Goal: Task Accomplishment & Management: Manage account settings

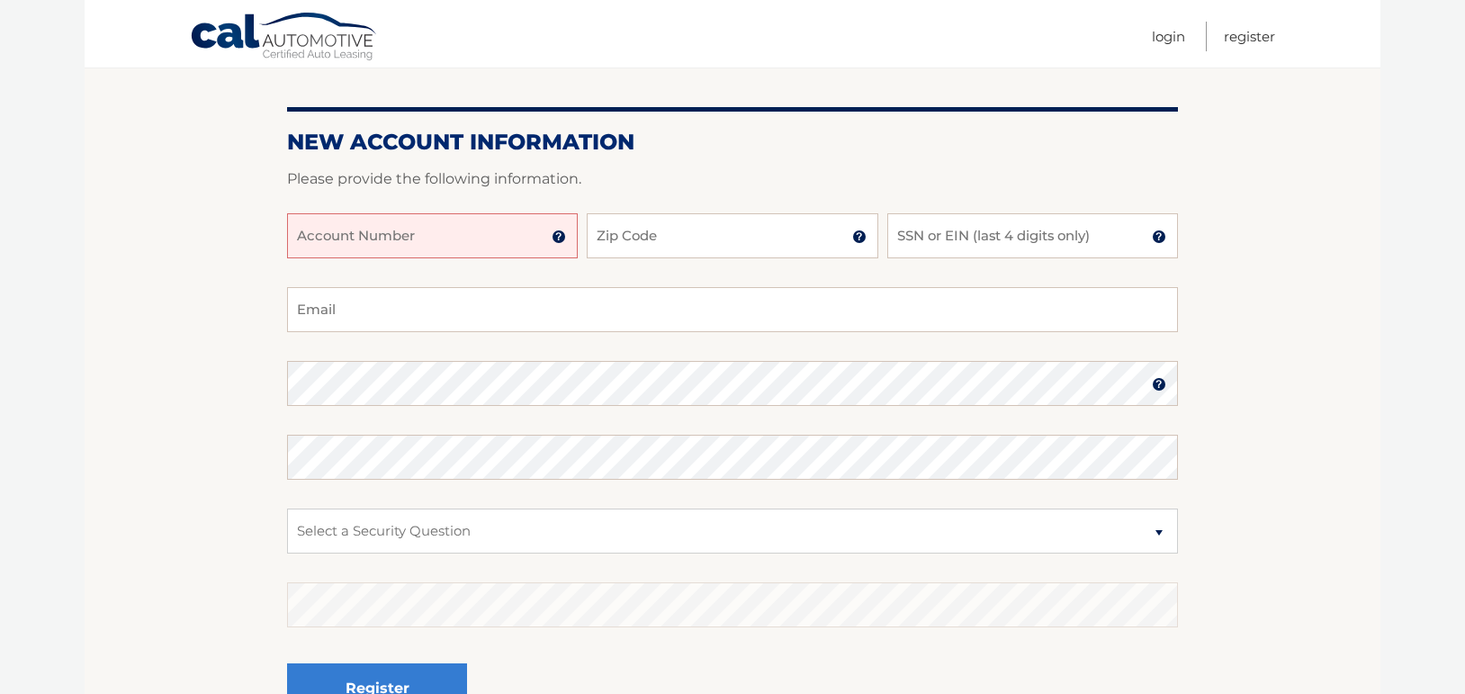
scroll to position [180, 0]
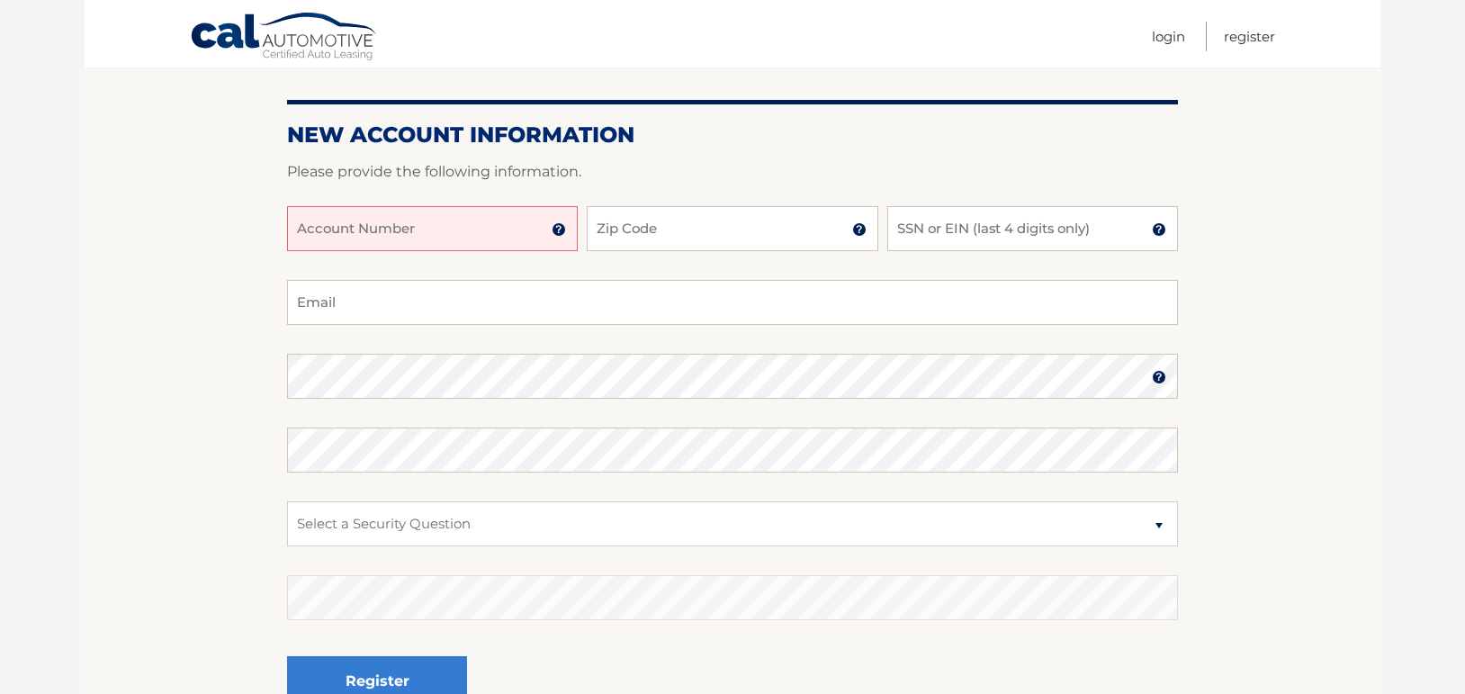
click at [476, 219] on input "Account Number" at bounding box center [432, 228] width 291 height 45
type input "44455987101"
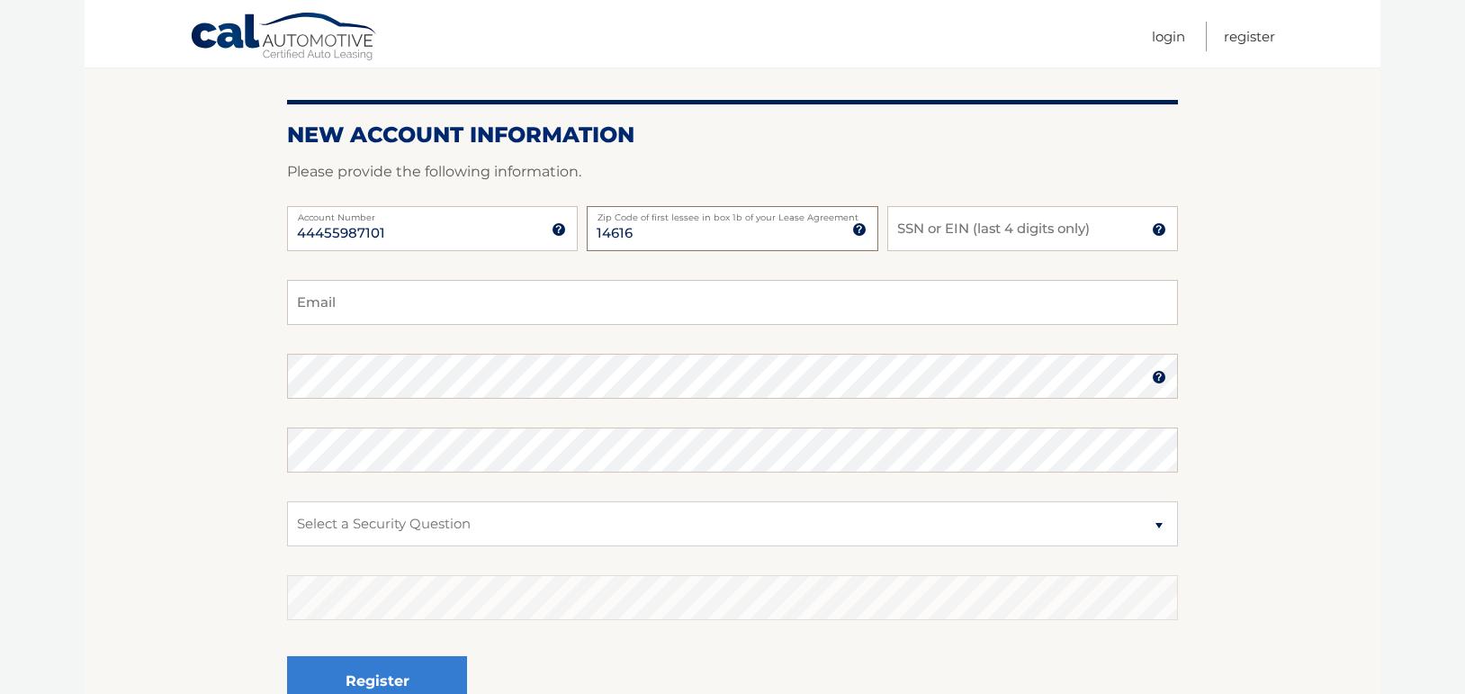
type input "14616"
type input "8572"
click at [420, 332] on fieldset "Email Password Password should be a minimum of 6 characters and is case sensiti…" at bounding box center [732, 512] width 891 height 464
click at [420, 314] on input "Email" at bounding box center [732, 302] width 891 height 45
type input "shevysbills@gmail.com"
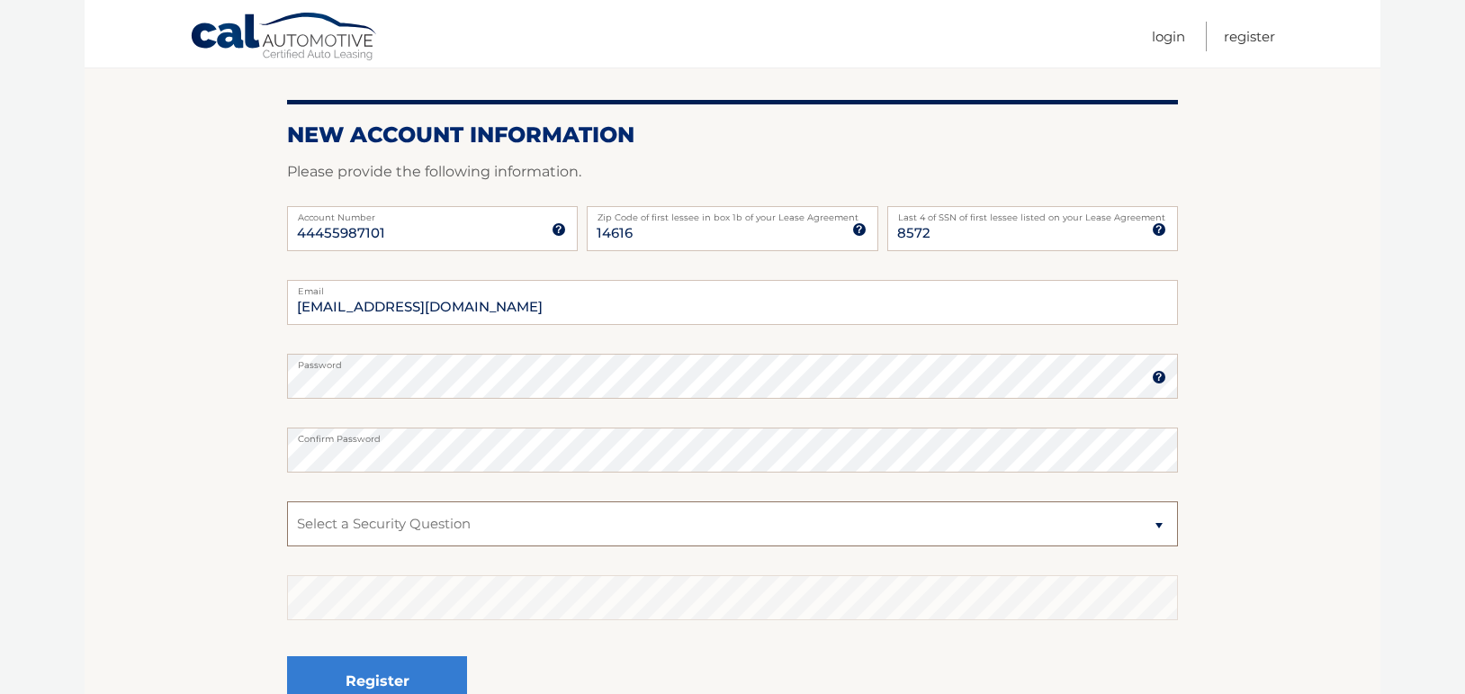
click at [1159, 525] on select "Select a Security Question What was the name of your elementary school? What is…" at bounding box center [732, 523] width 891 height 45
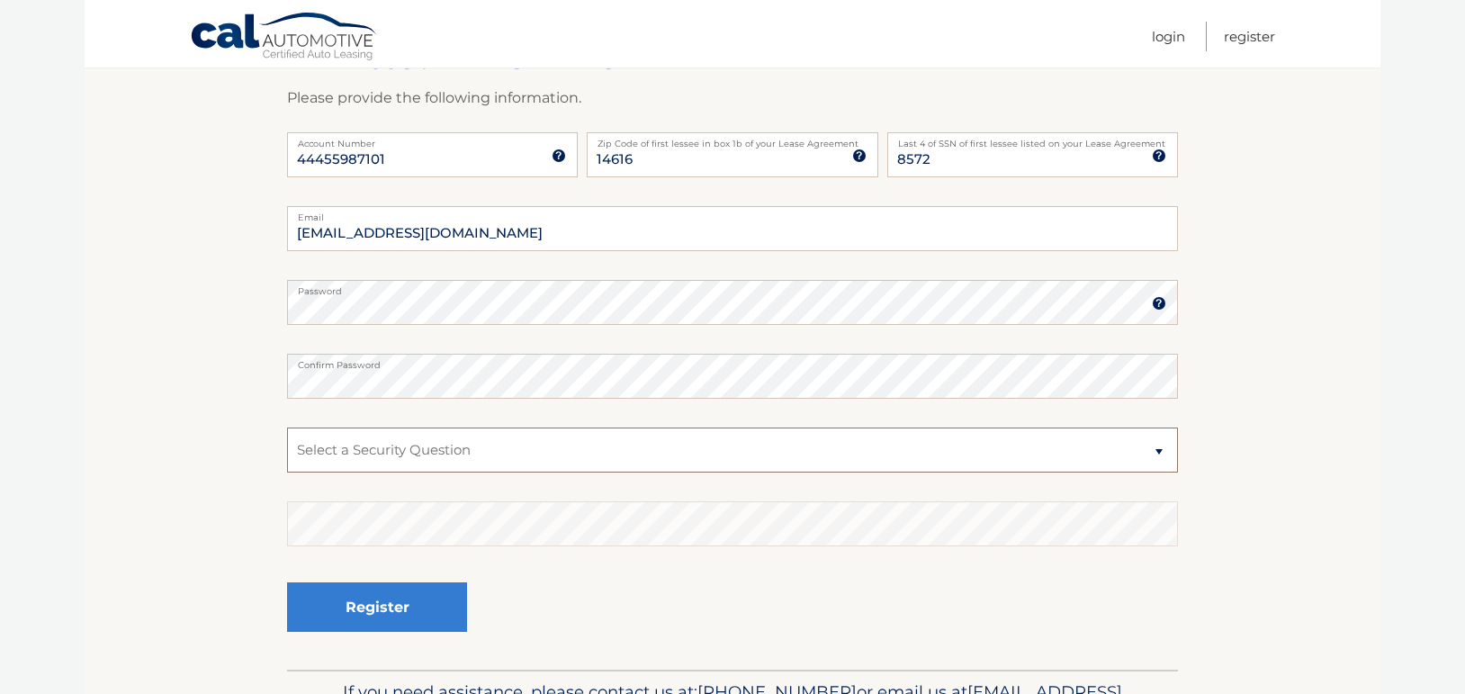
scroll to position [270, 0]
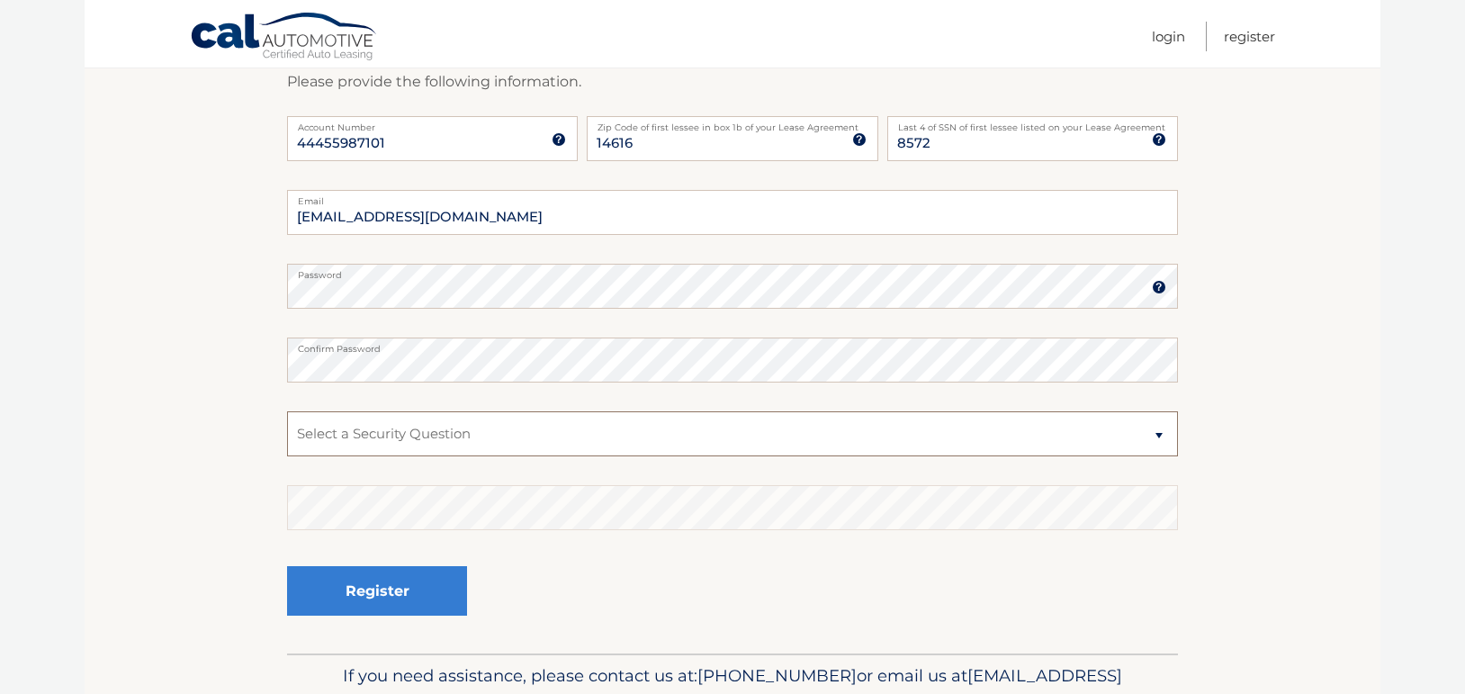
click at [1159, 435] on select "Select a Security Question What was the name of your elementary school? What is…" at bounding box center [732, 433] width 891 height 45
select select "4"
click at [287, 411] on select "Select a Security Question What was the name of your elementary school? What is…" at bounding box center [732, 433] width 891 height 45
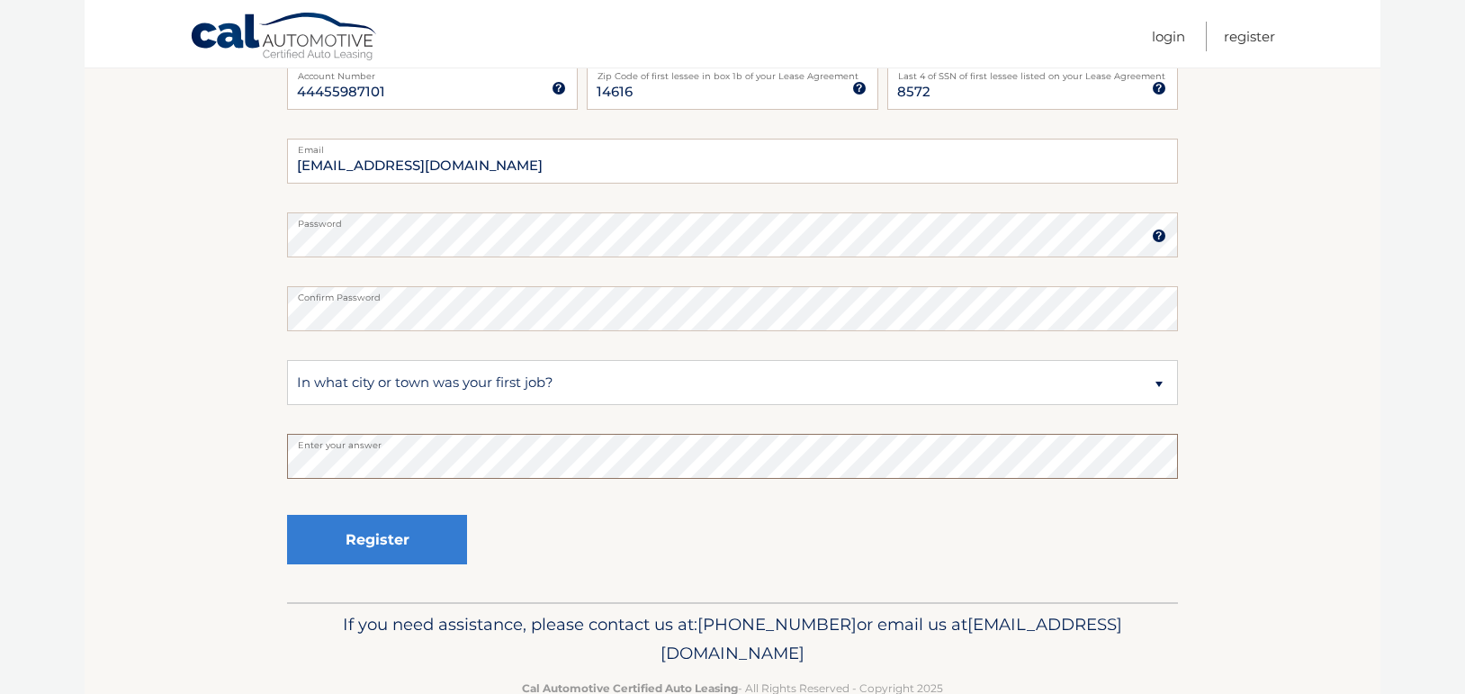
scroll to position [360, 0]
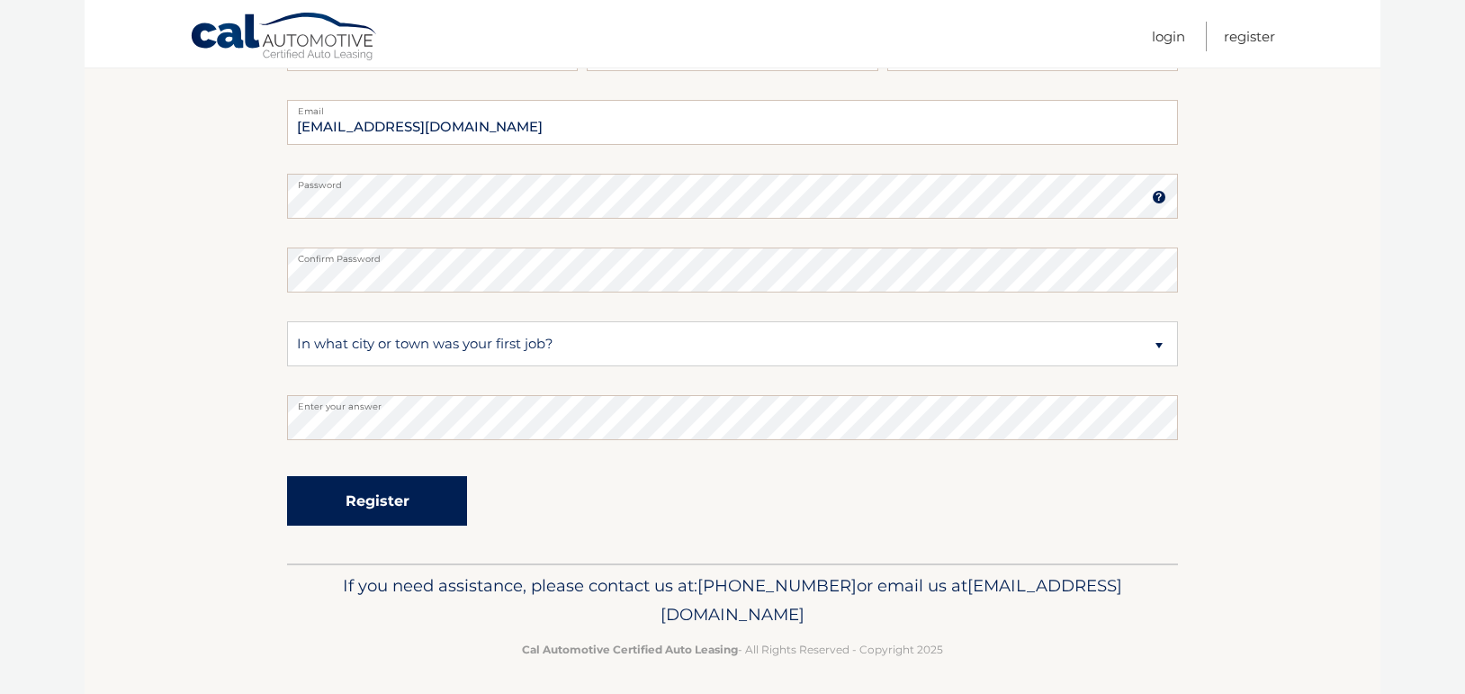
click at [400, 487] on button "Register" at bounding box center [377, 501] width 180 height 50
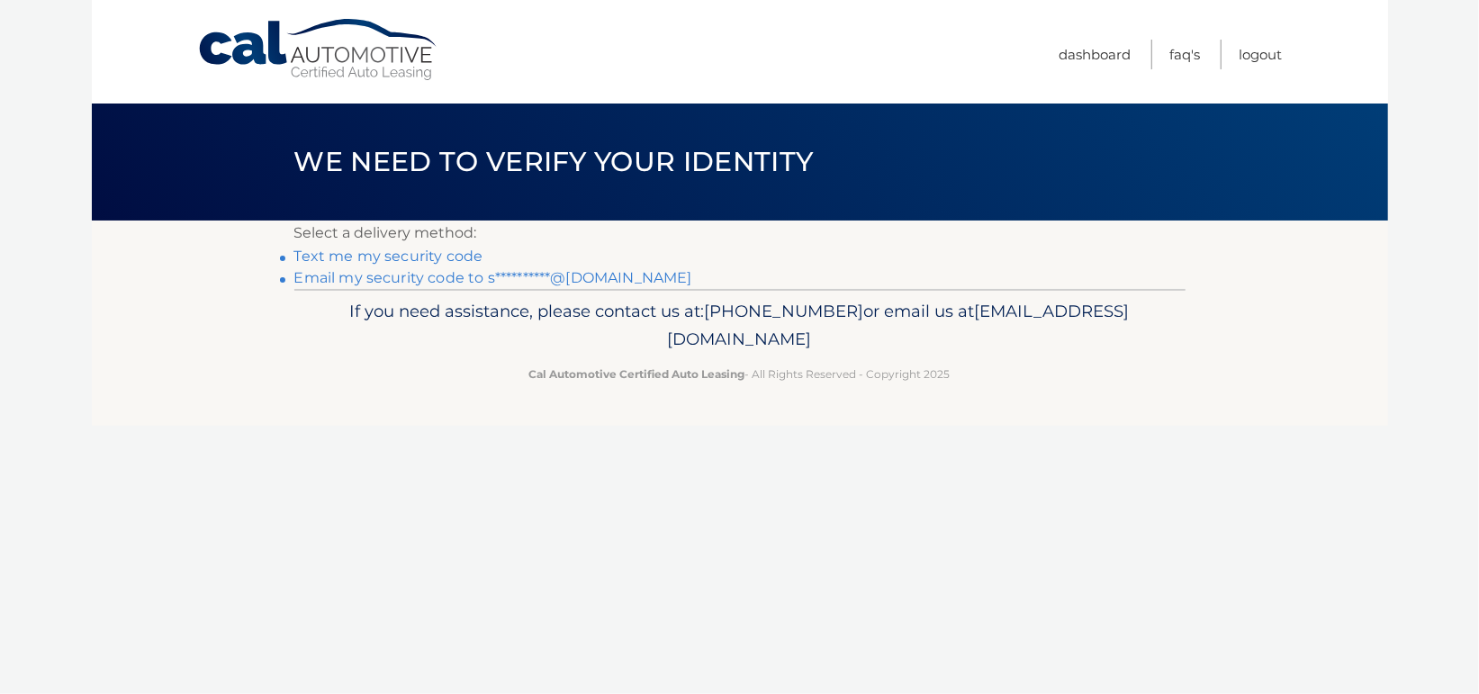
drag, startPoint x: 384, startPoint y: 240, endPoint x: 573, endPoint y: 242, distance: 189.0
click at [573, 242] on p "Select a delivery method:" at bounding box center [739, 233] width 891 height 25
click at [1006, 337] on p "If you need assistance, please contact us at: 609-807-3200 or email us at Custo…" at bounding box center [740, 326] width 868 height 58
click at [362, 257] on link "Text me my security code" at bounding box center [388, 256] width 189 height 17
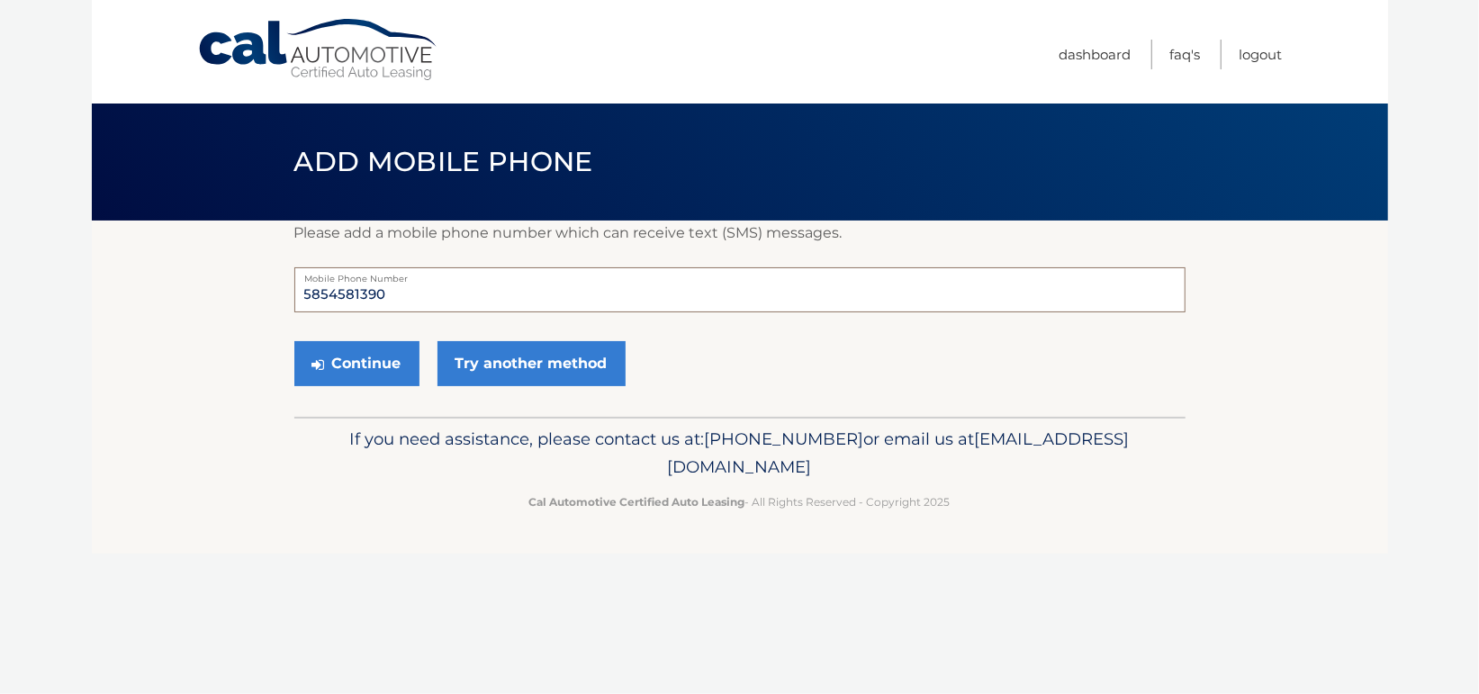
drag, startPoint x: 396, startPoint y: 299, endPoint x: 331, endPoint y: 300, distance: 64.8
click at [331, 300] on input "5854581390" at bounding box center [739, 289] width 891 height 45
type input "5857645220"
click at [375, 373] on button "Continue" at bounding box center [356, 363] width 125 height 45
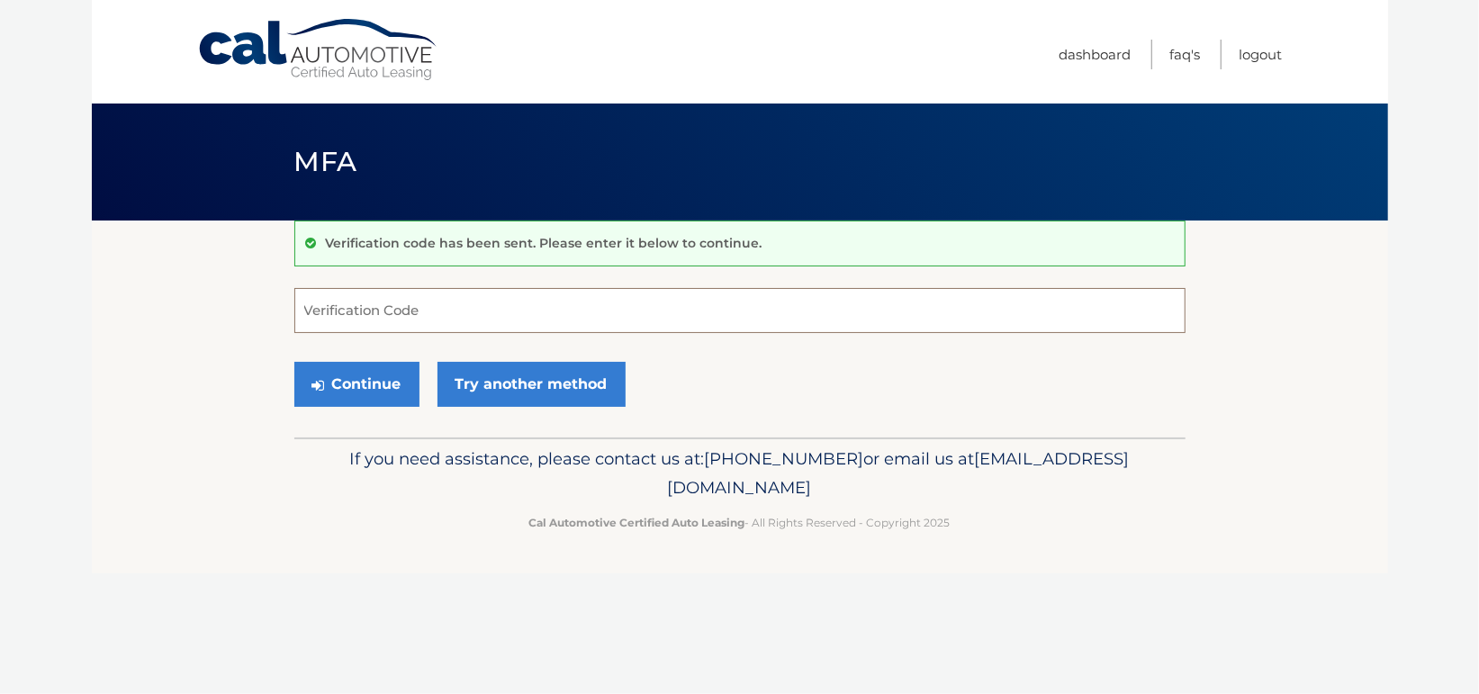
click at [398, 320] on input "Verification Code" at bounding box center [739, 310] width 891 height 45
type input "664444"
click at [386, 392] on button "Continue" at bounding box center [356, 384] width 125 height 45
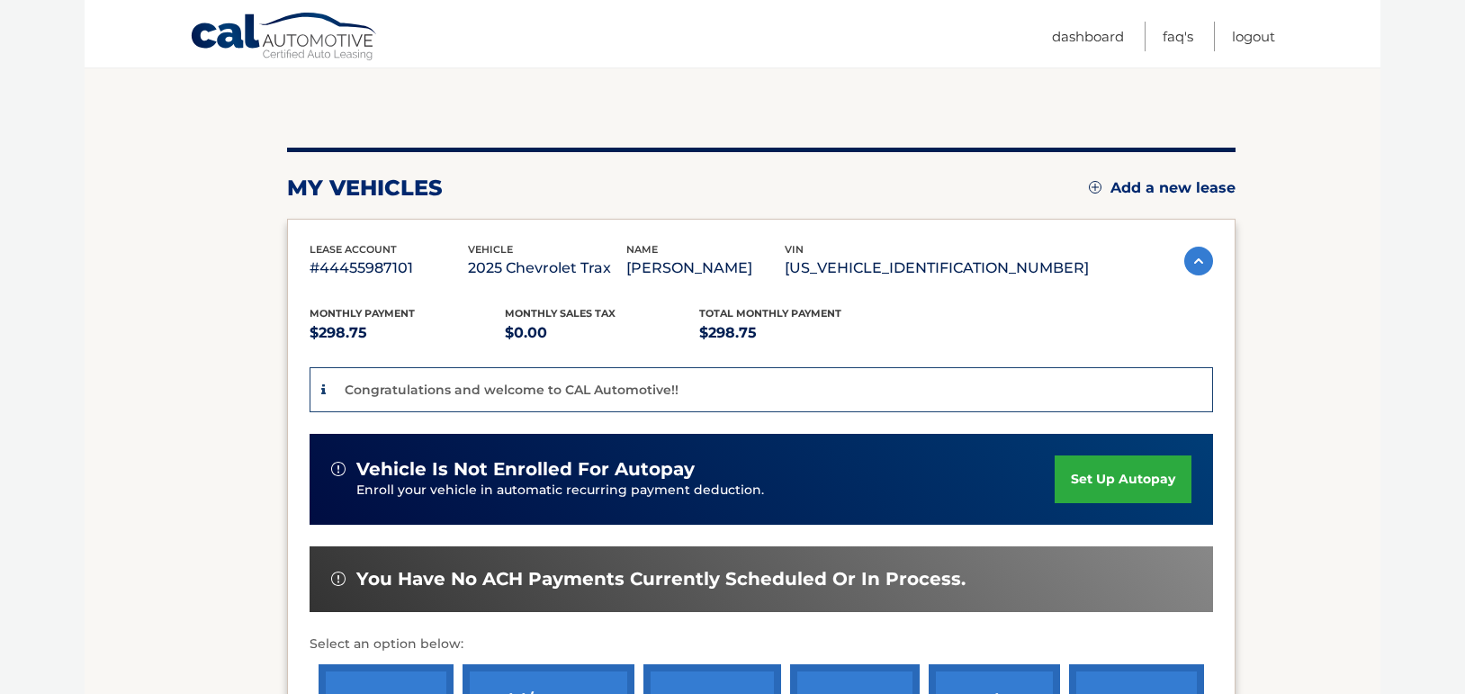
scroll to position [270, 0]
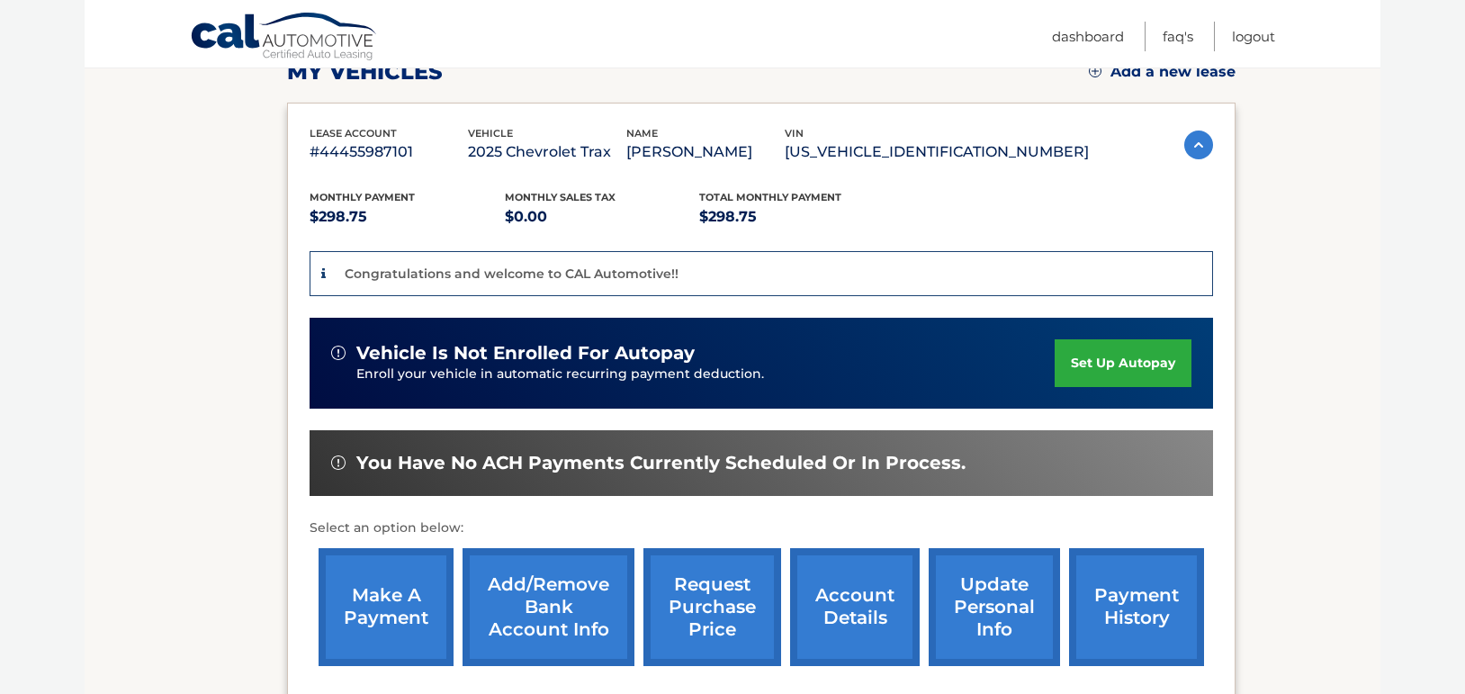
click at [1114, 369] on link "set up autopay" at bounding box center [1123, 363] width 137 height 48
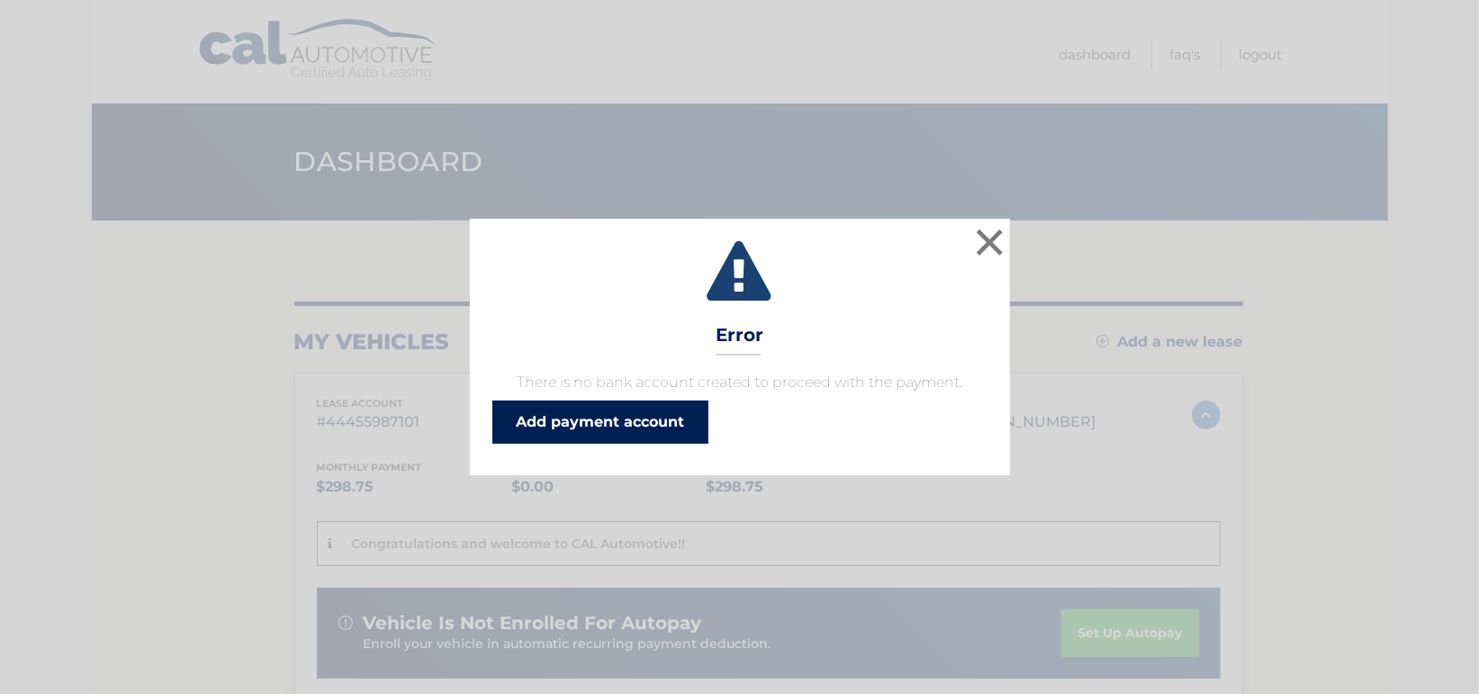
click at [592, 436] on link "Add payment account" at bounding box center [600, 422] width 216 height 43
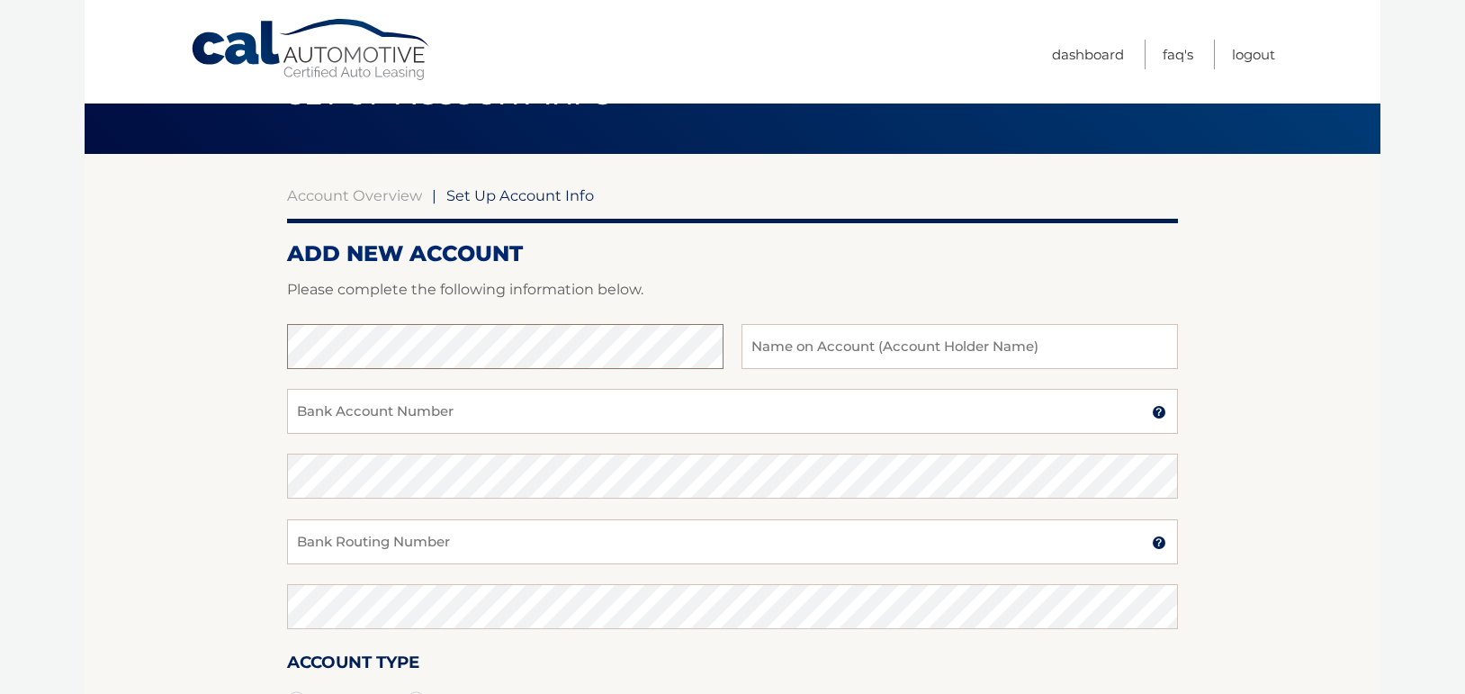
scroll to position [180, 0]
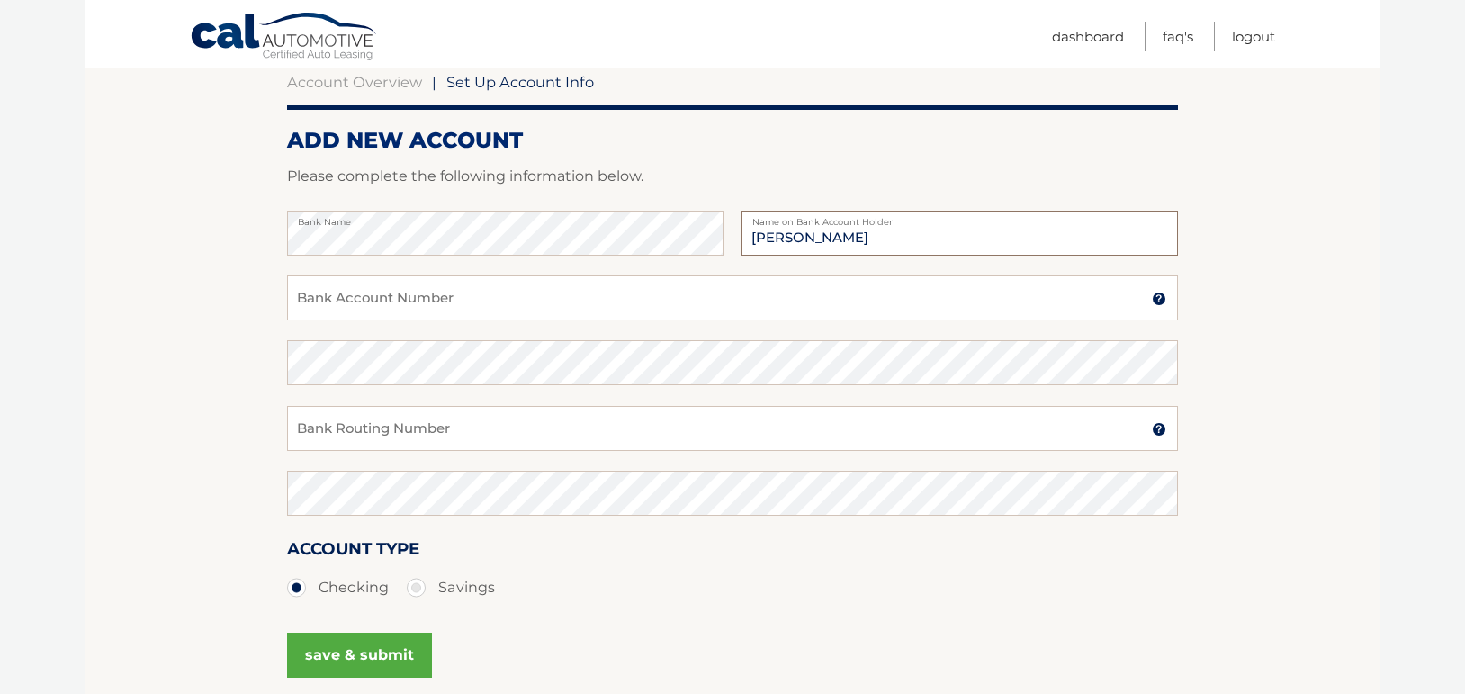
type input "[PERSON_NAME]"
click at [428, 295] on input "Bank Account Number" at bounding box center [732, 297] width 891 height 45
type input "1078012844100"
click at [378, 429] on input "Bank Routing Number" at bounding box center [732, 428] width 891 height 45
type input "221381867"
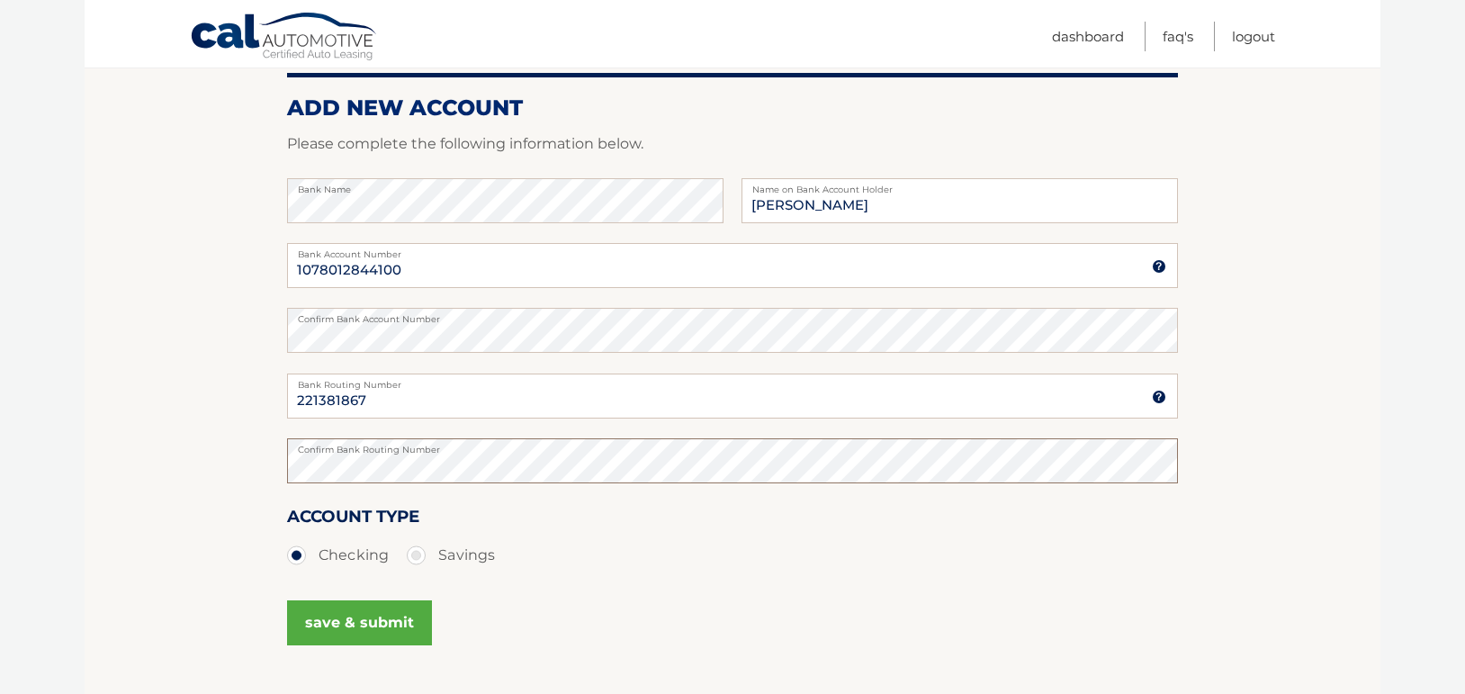
scroll to position [349, 0]
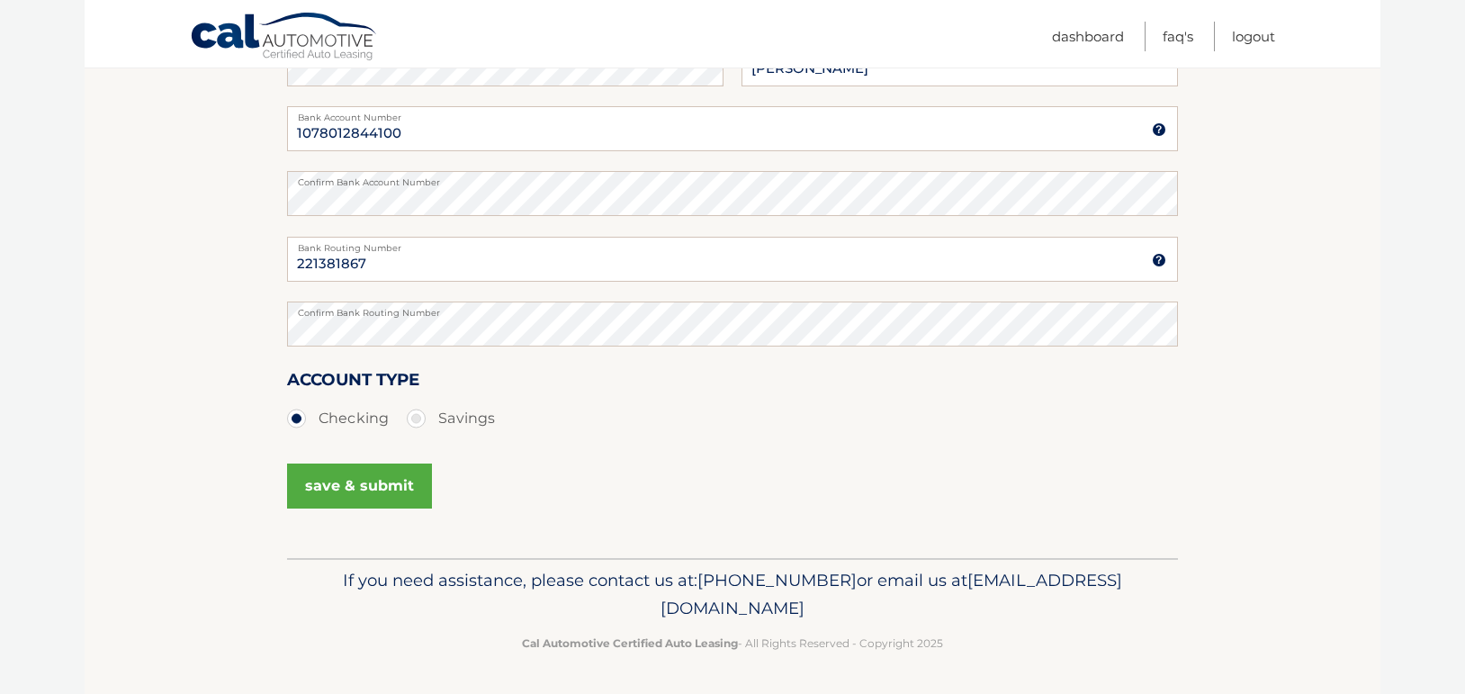
click at [396, 476] on button "save & submit" at bounding box center [359, 486] width 145 height 45
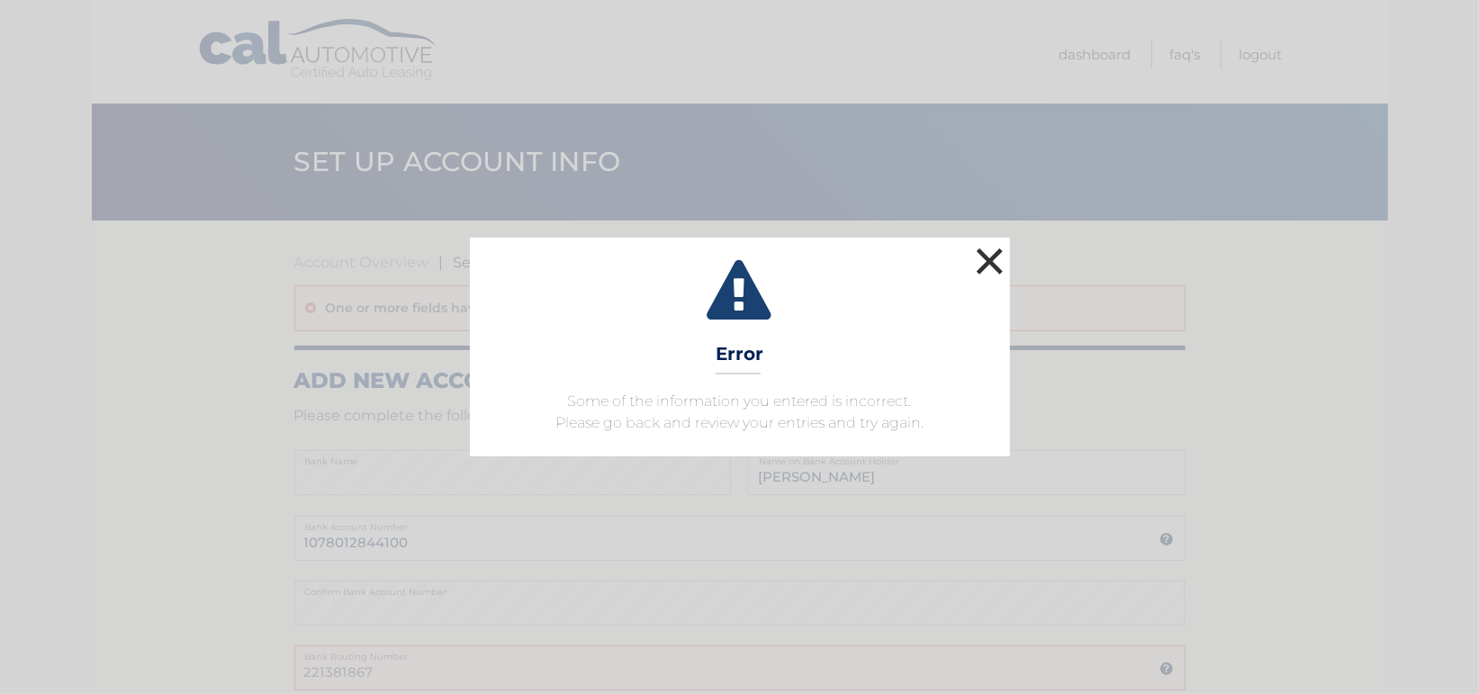
click at [978, 253] on button "×" at bounding box center [990, 261] width 36 height 36
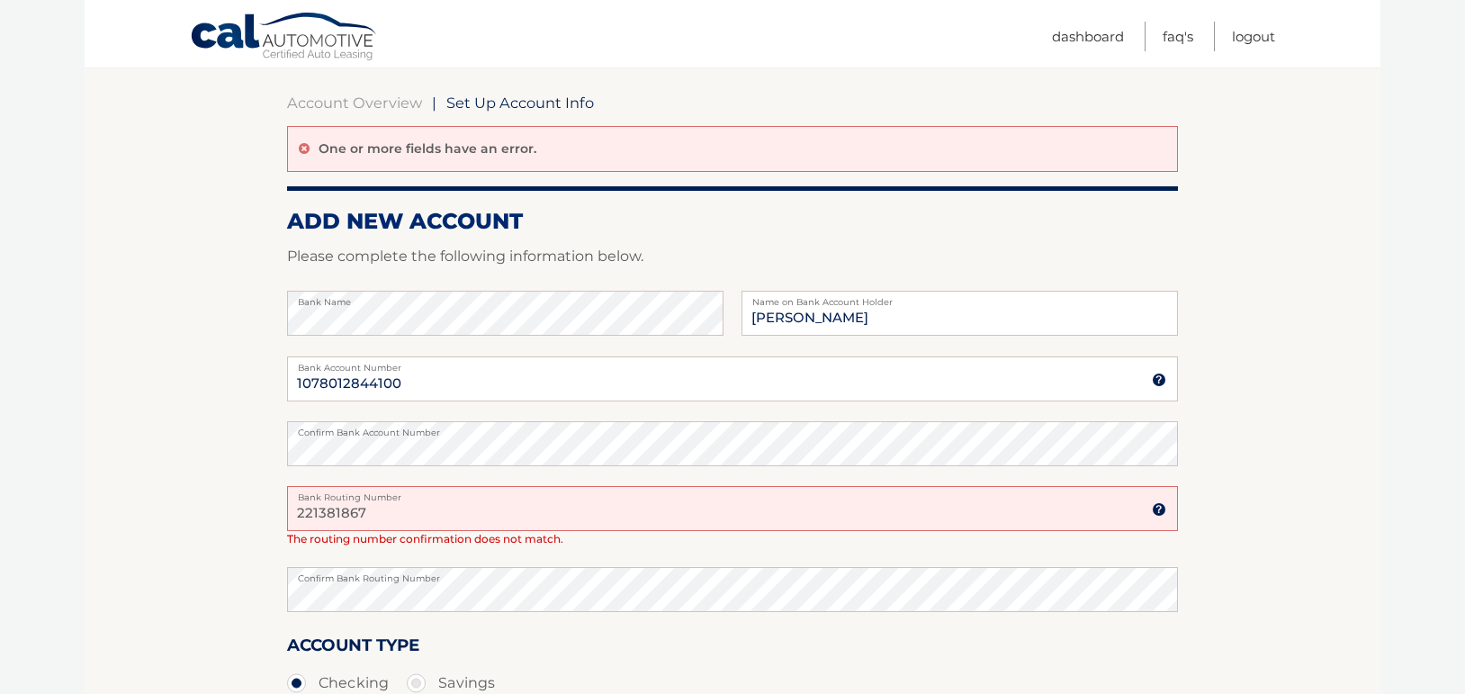
scroll to position [360, 0]
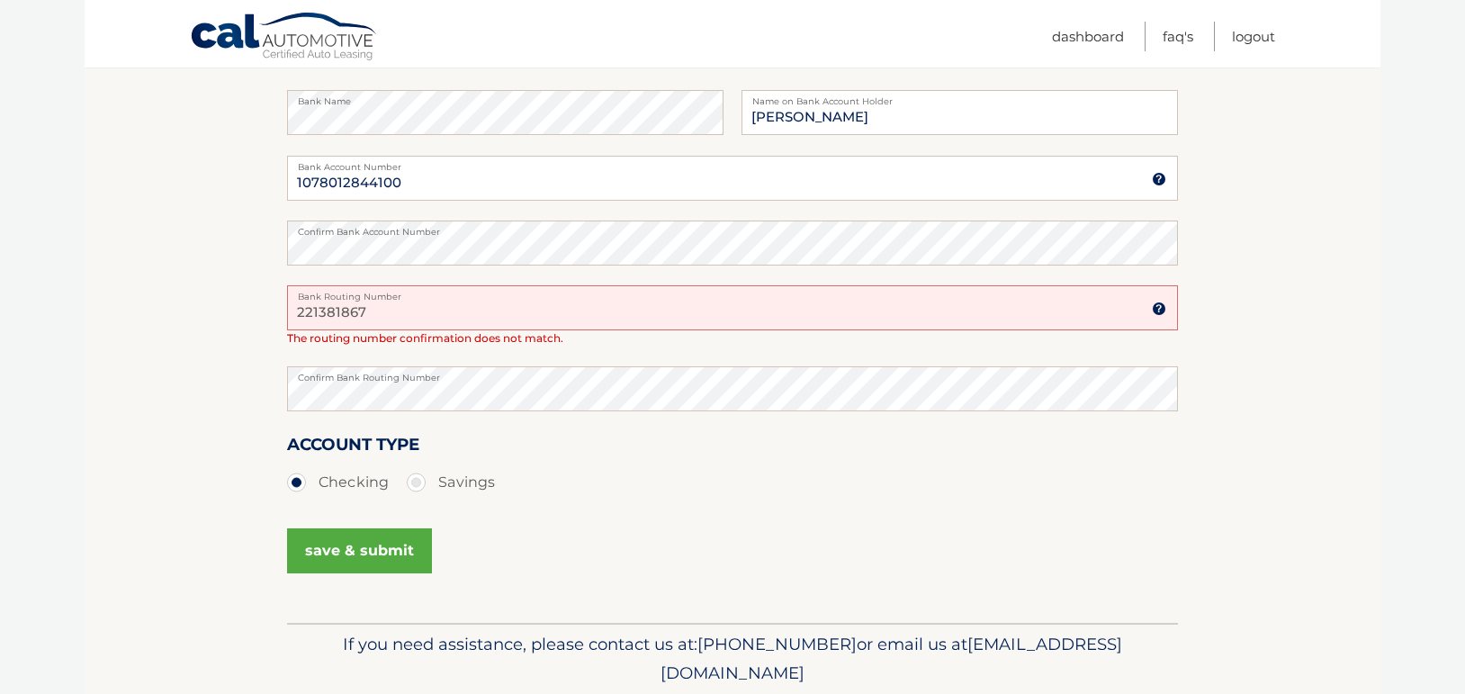
drag, startPoint x: 379, startPoint y: 314, endPoint x: 290, endPoint y: 312, distance: 89.1
click at [290, 313] on input "221381867" at bounding box center [732, 307] width 891 height 45
type input "221381867"
click at [284, 388] on section "Account Overview | Set Up Account Info One or more fields have an error. ADD NE…" at bounding box center [733, 241] width 1296 height 762
click at [371, 561] on button "save & submit" at bounding box center [359, 550] width 145 height 45
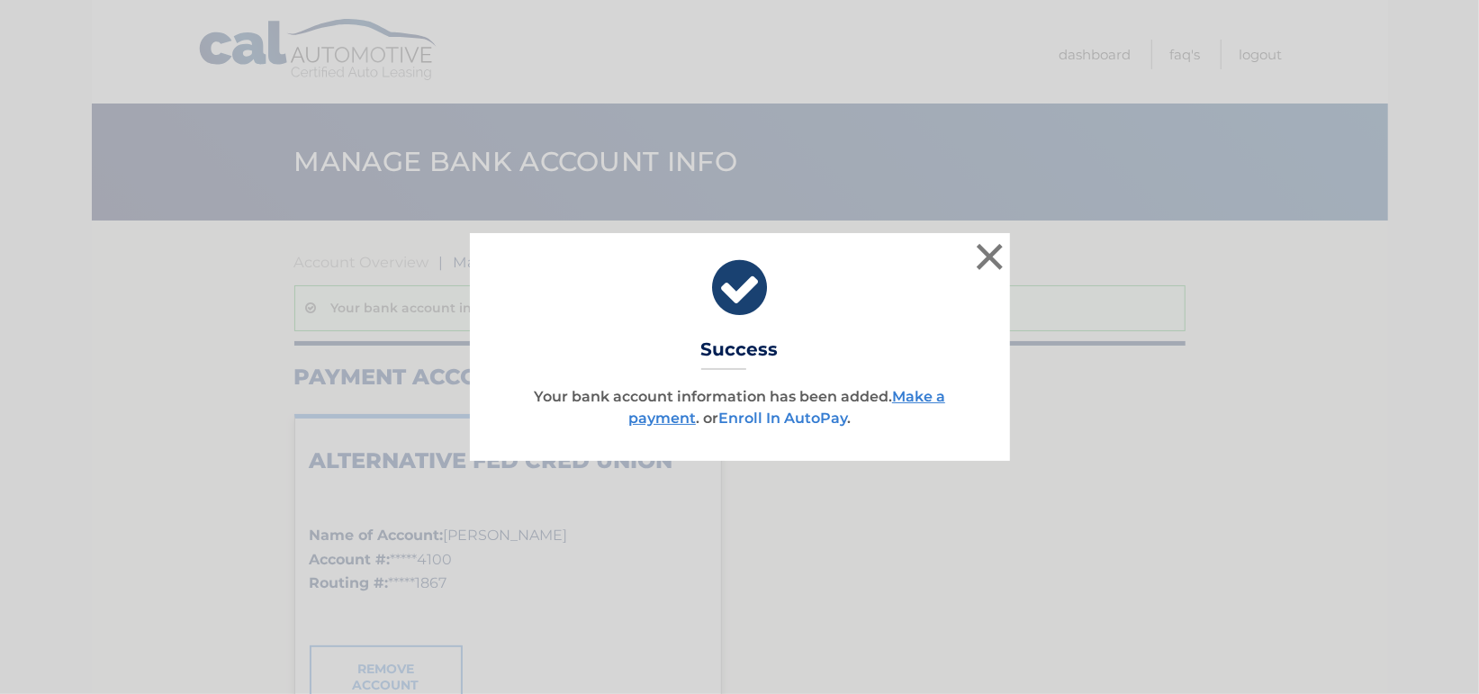
click at [827, 410] on link "Enroll In AutoPay" at bounding box center [782, 418] width 129 height 17
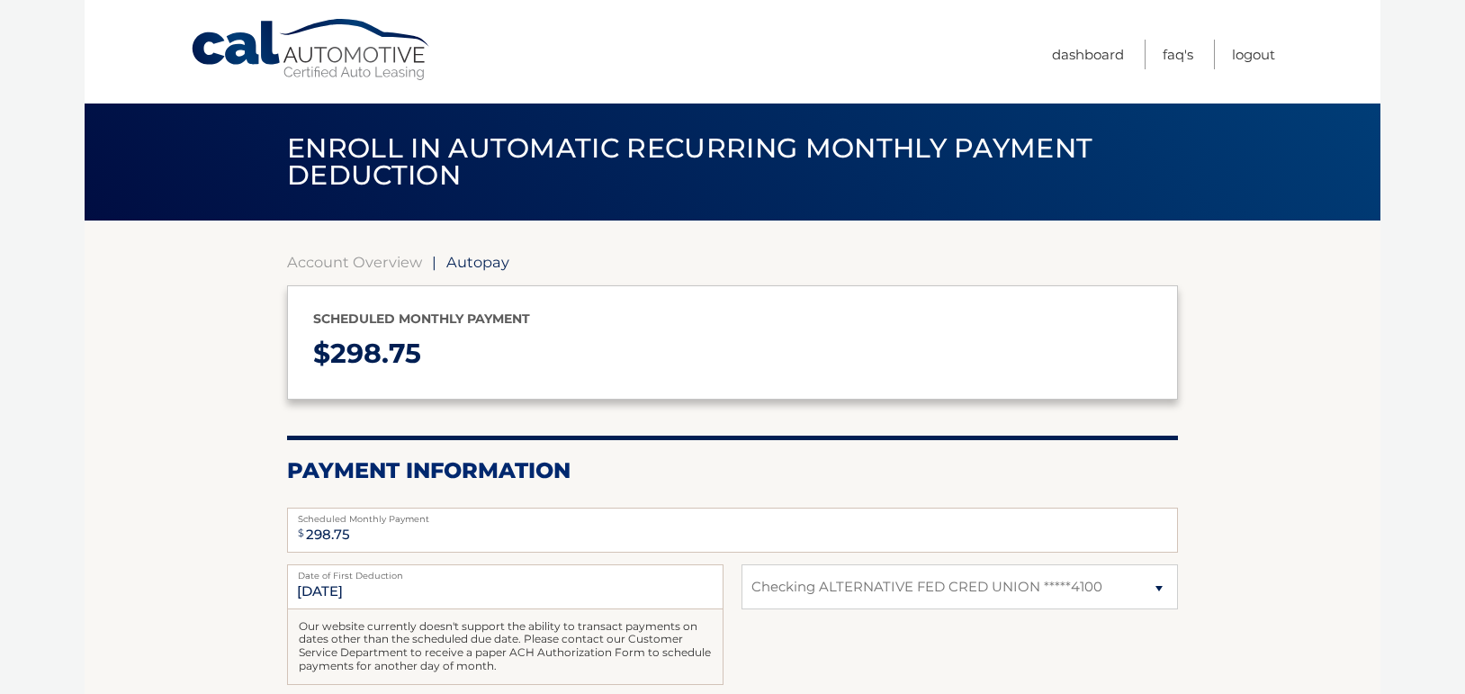
select select "MjJjMGY2MGYtZTU2My00YjRmLWJjY2YtOTEzYWU4MjJmZmFj"
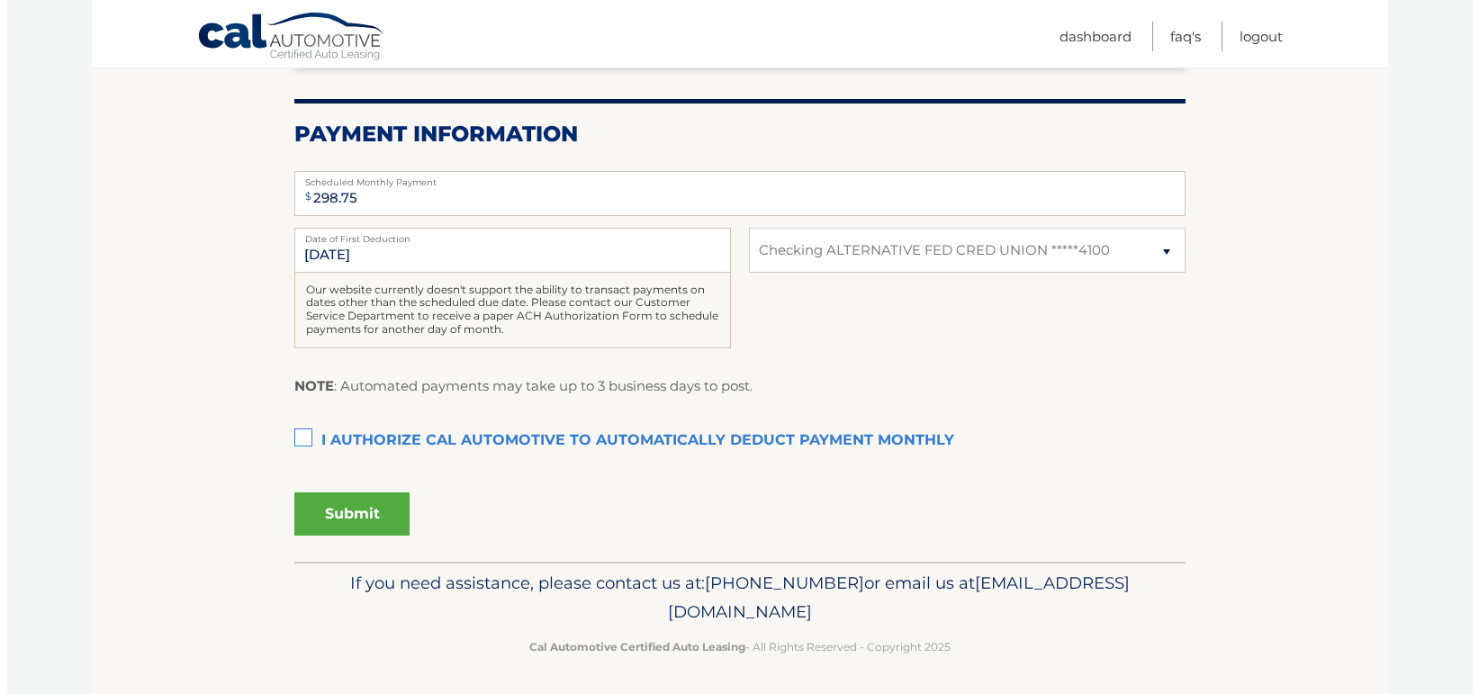
scroll to position [338, 0]
click at [301, 428] on label "I authorize cal automotive to automatically deduct payment monthly This checkbo…" at bounding box center [732, 439] width 891 height 36
click at [0, 0] on input "I authorize cal automotive to automatically deduct payment monthly This checkbo…" at bounding box center [0, 0] width 0 height 0
click at [365, 519] on button "Submit" at bounding box center [344, 512] width 115 height 43
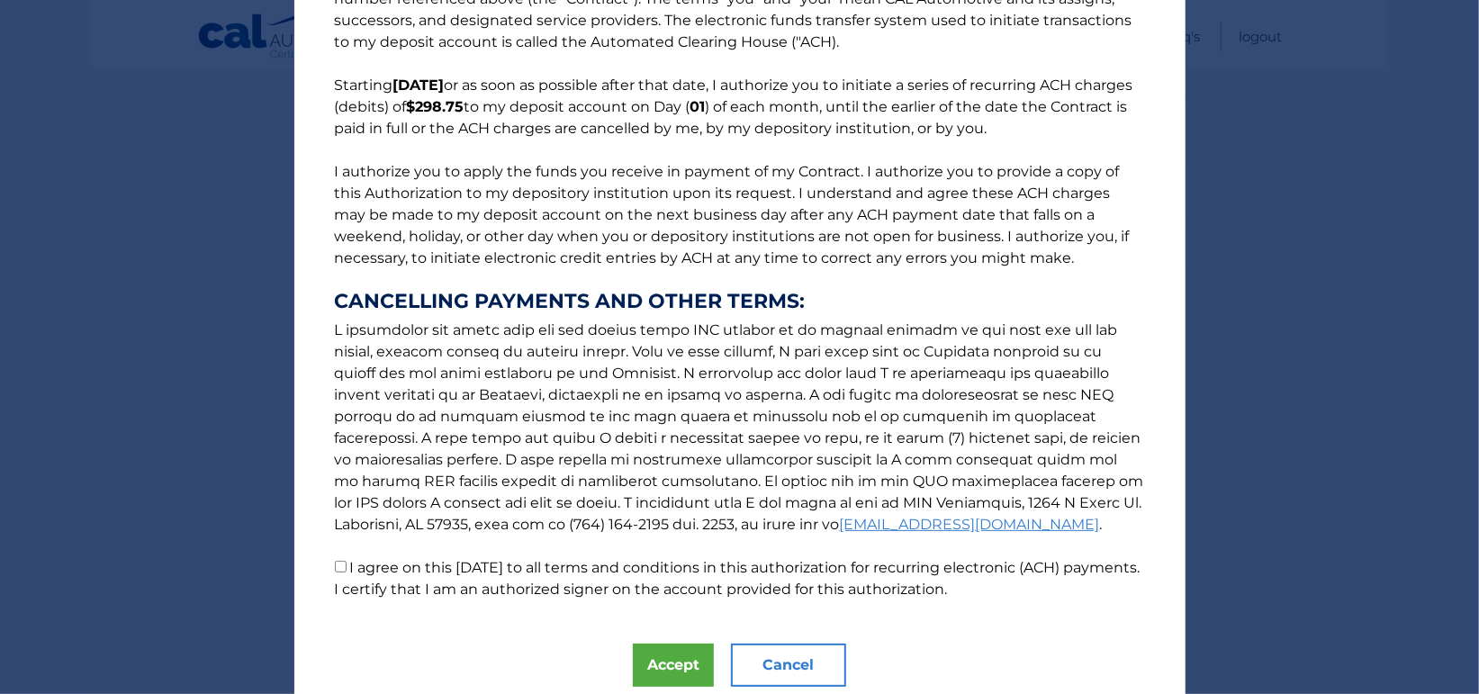
scroll to position [156, 0]
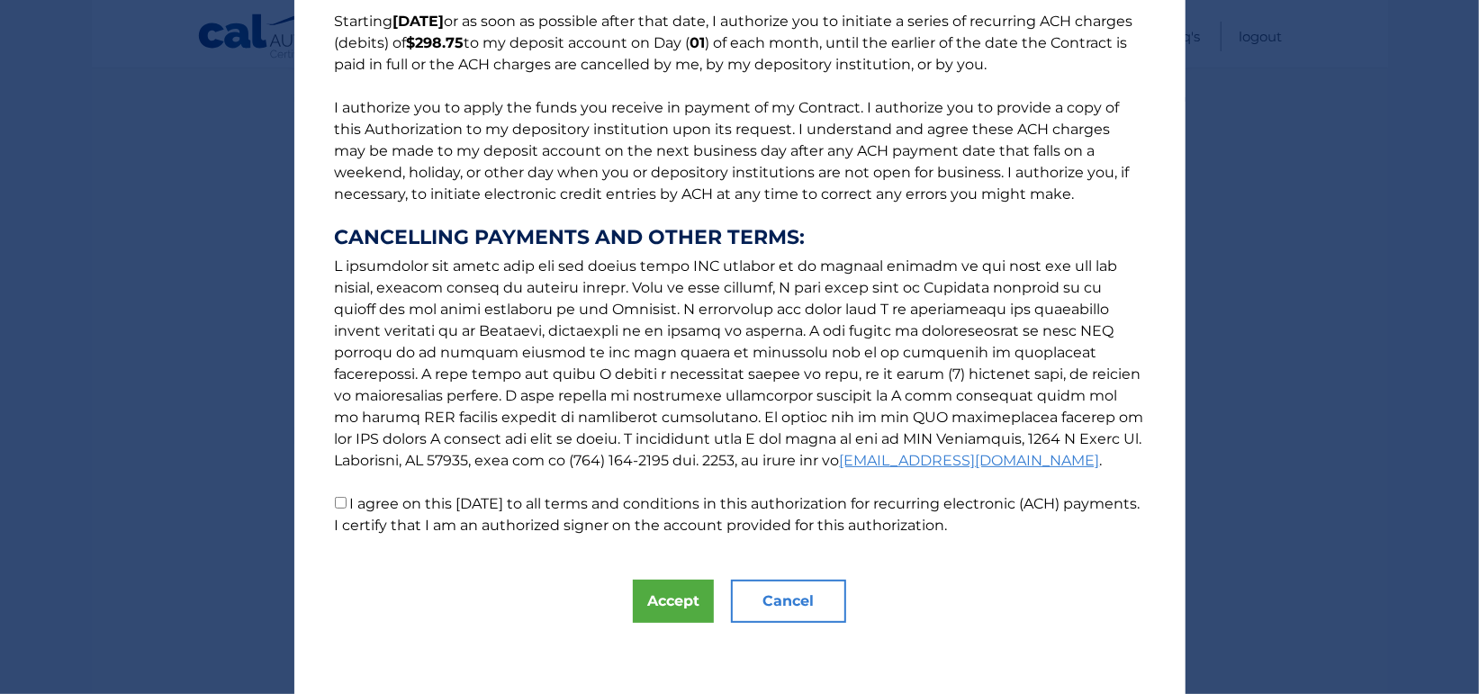
click at [335, 503] on input "I agree on this 08/29/2025 to all terms and conditions in this authorization fo…" at bounding box center [341, 503] width 12 height 12
checkbox input "true"
click at [681, 608] on button "Accept" at bounding box center [673, 601] width 81 height 43
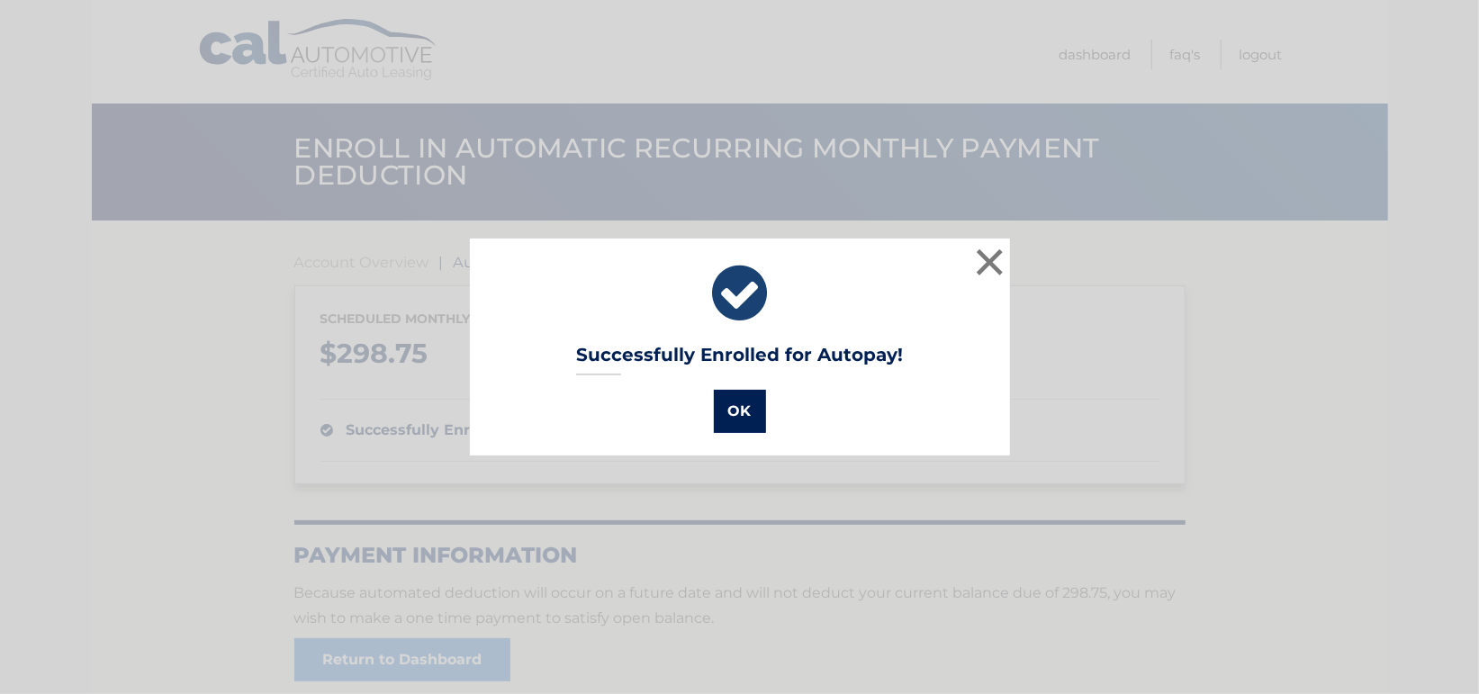
click at [714, 421] on button "OK" at bounding box center [740, 411] width 52 height 43
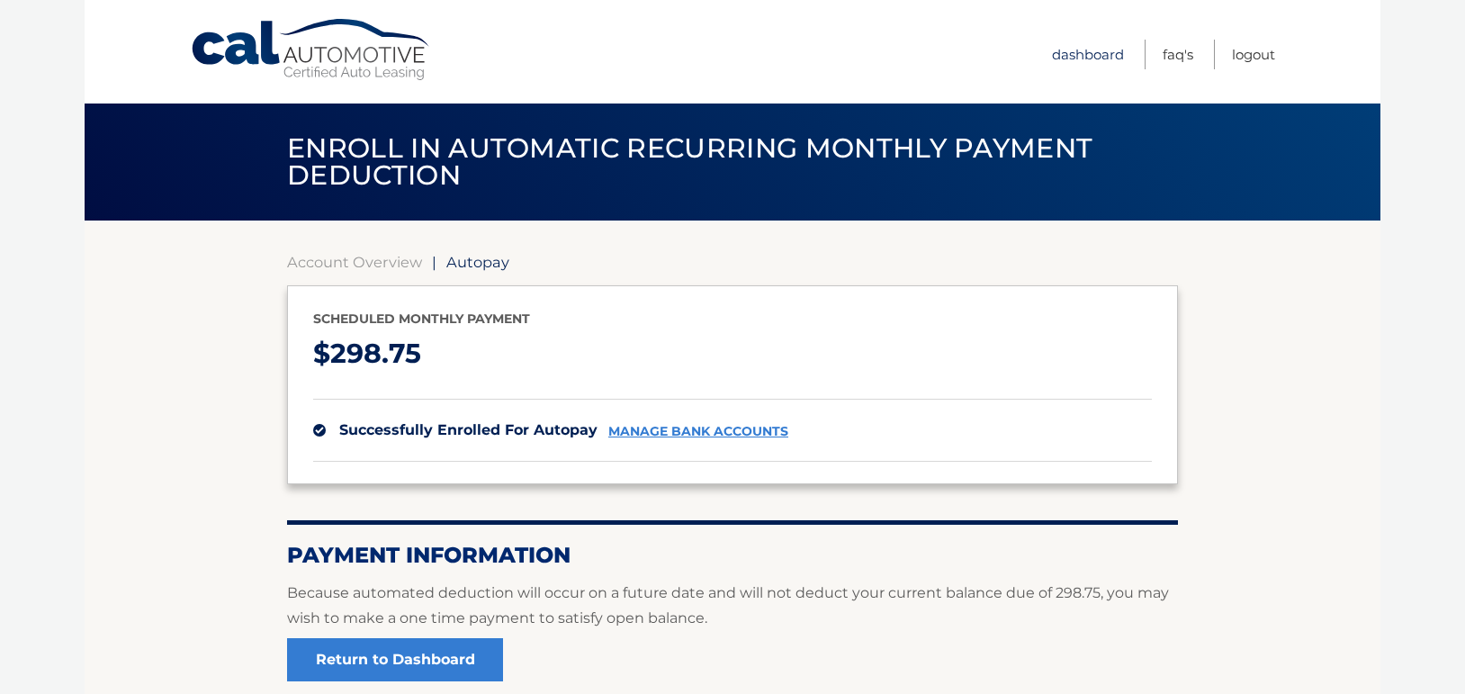
click at [1095, 61] on link "Dashboard" at bounding box center [1088, 55] width 72 height 30
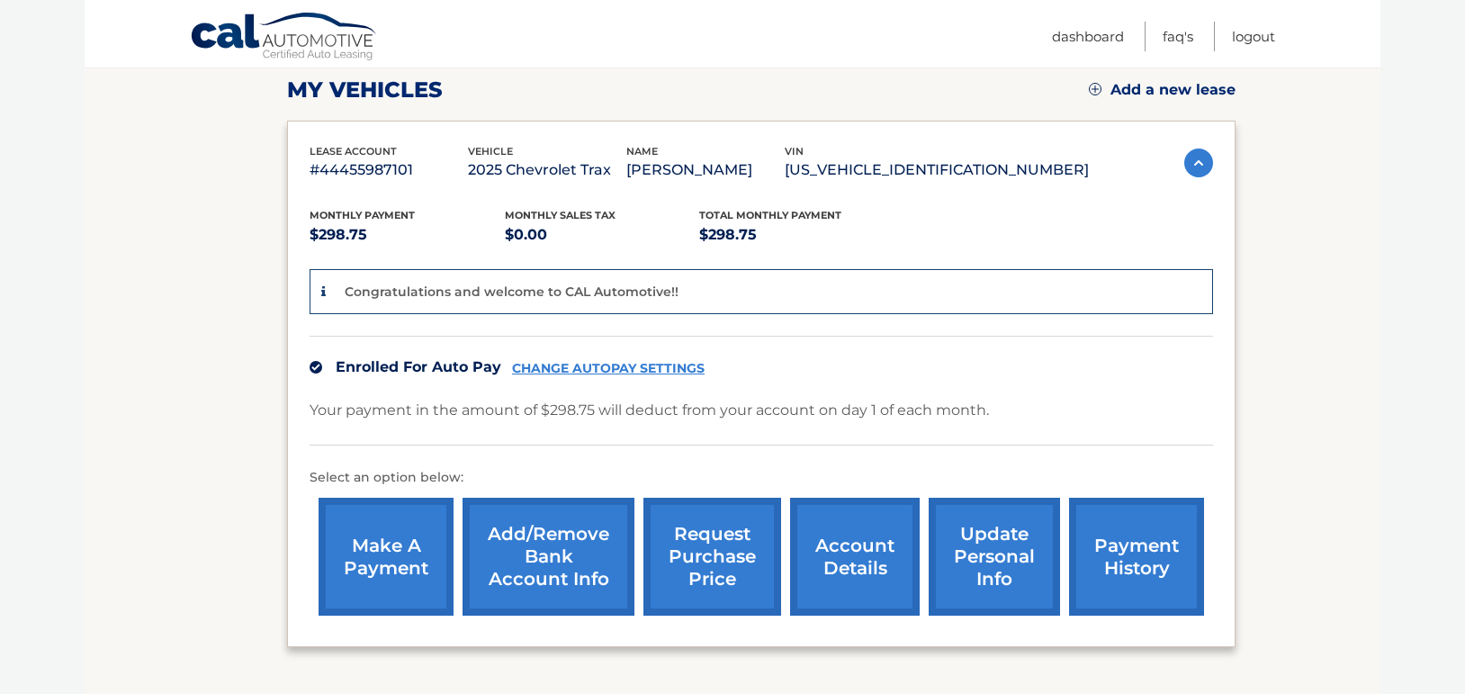
scroll to position [360, 0]
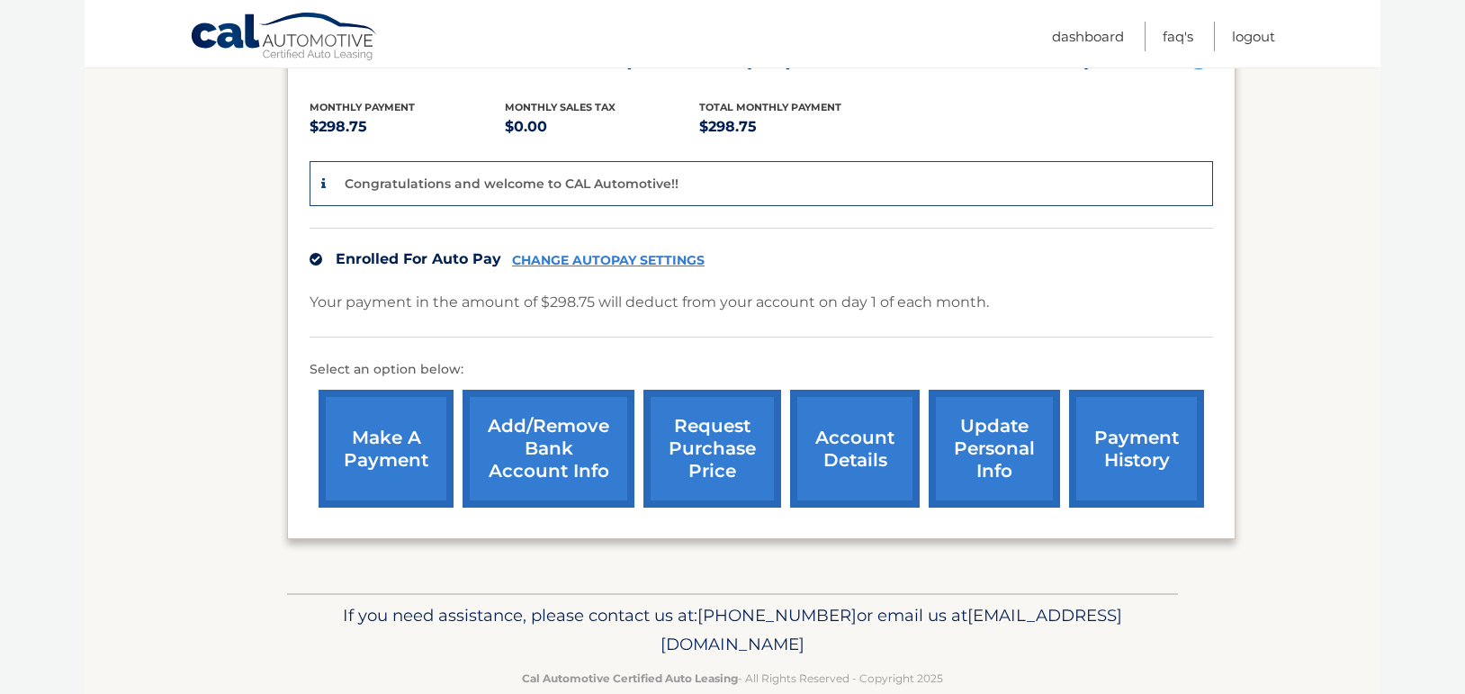
click at [879, 488] on link "account details" at bounding box center [855, 449] width 130 height 118
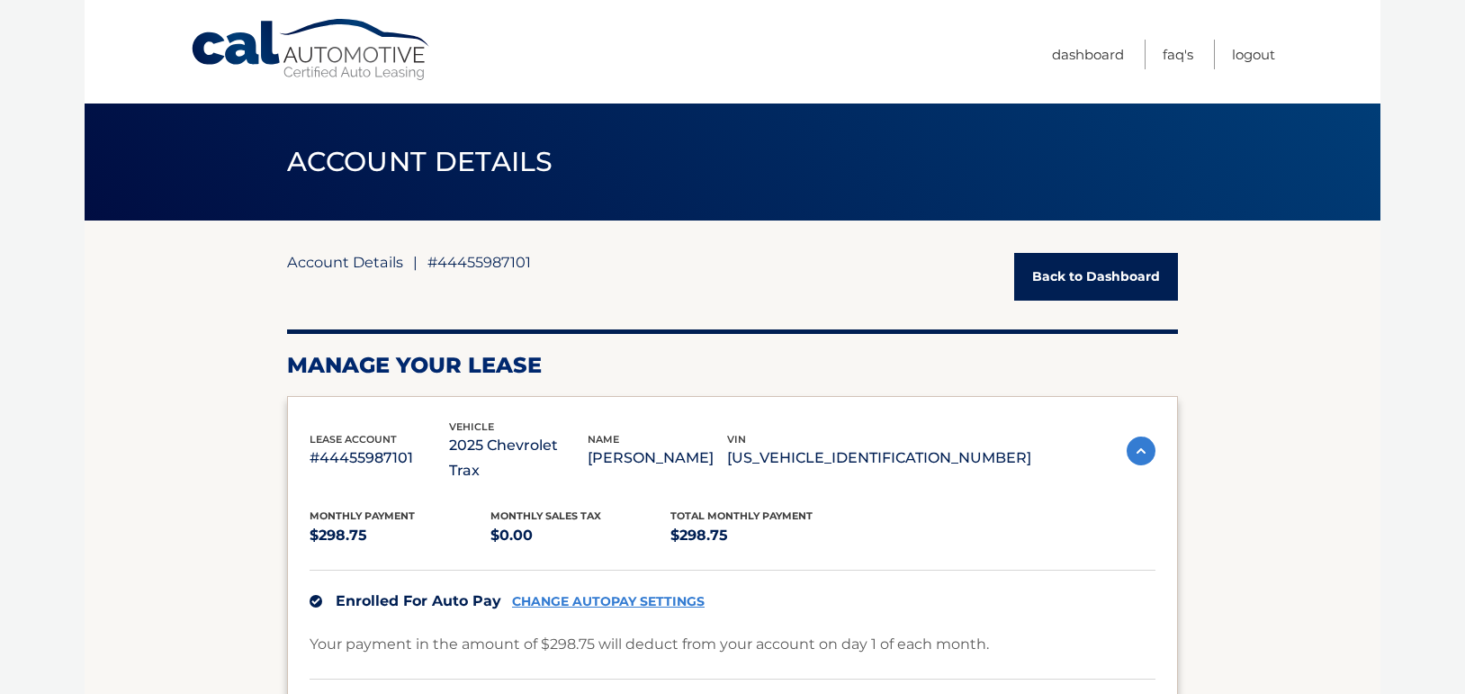
click at [352, 269] on link "Account Details" at bounding box center [345, 262] width 116 height 18
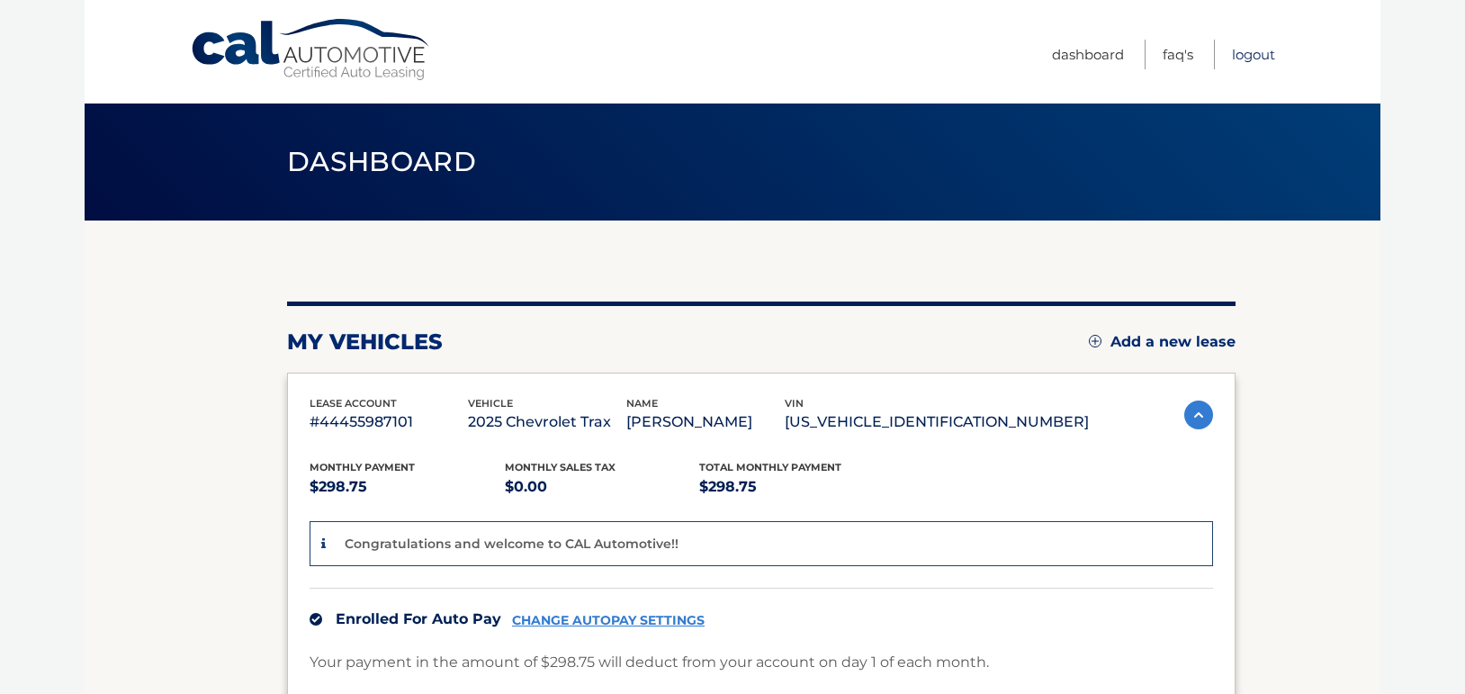
click at [1260, 51] on link "Logout" at bounding box center [1253, 55] width 43 height 30
